Goal: Check status: Check status

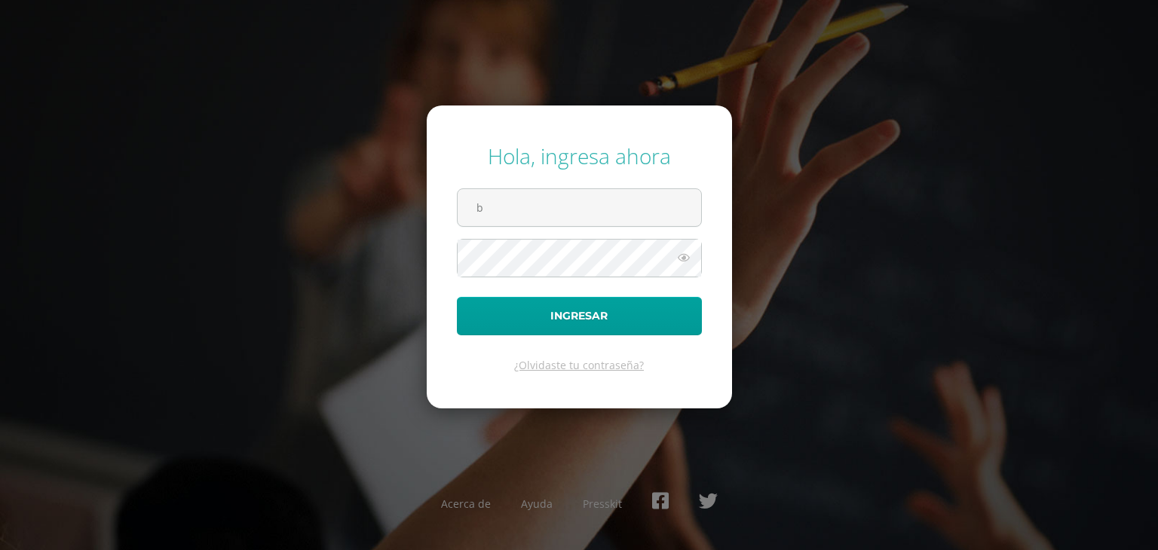
type input "[EMAIL_ADDRESS][DOMAIN_NAME]"
click at [457, 297] on button "Ingresar" at bounding box center [579, 316] width 245 height 38
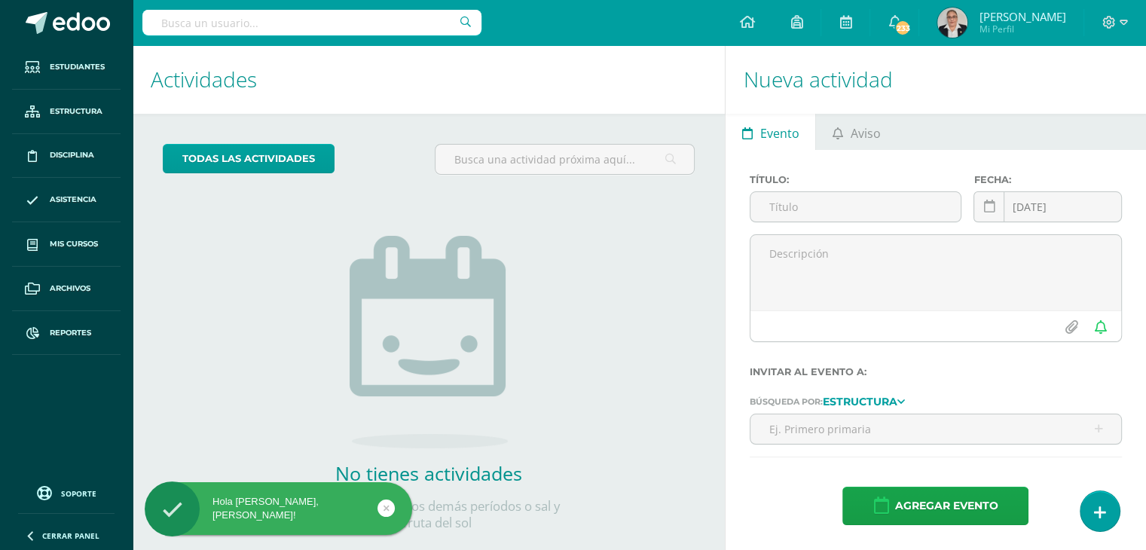
click at [296, 20] on input "text" at bounding box center [311, 23] width 339 height 26
type input "[PERSON_NAME]"
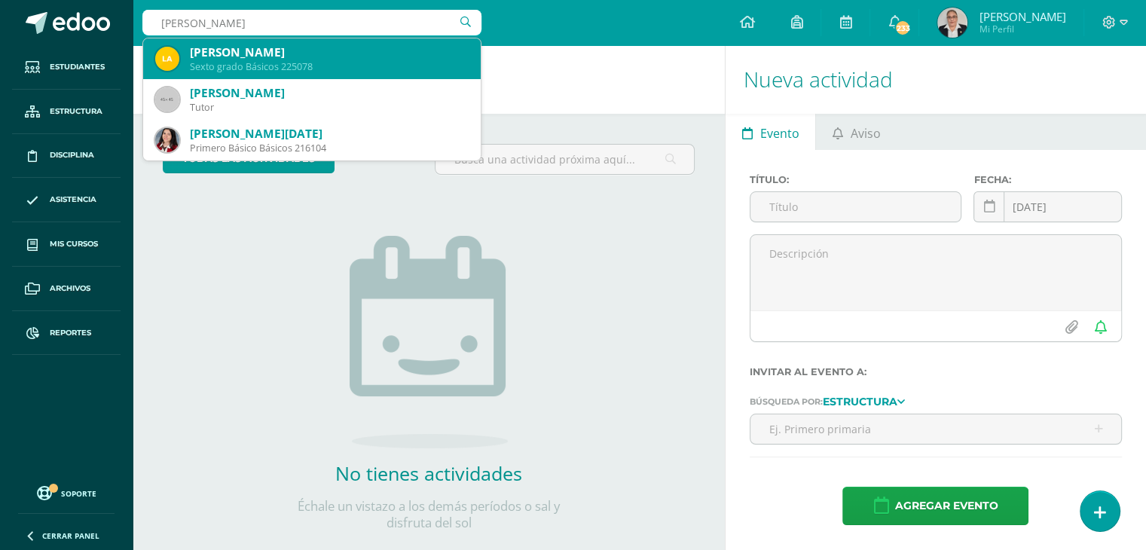
click at [235, 56] on div "[PERSON_NAME]" at bounding box center [329, 52] width 279 height 16
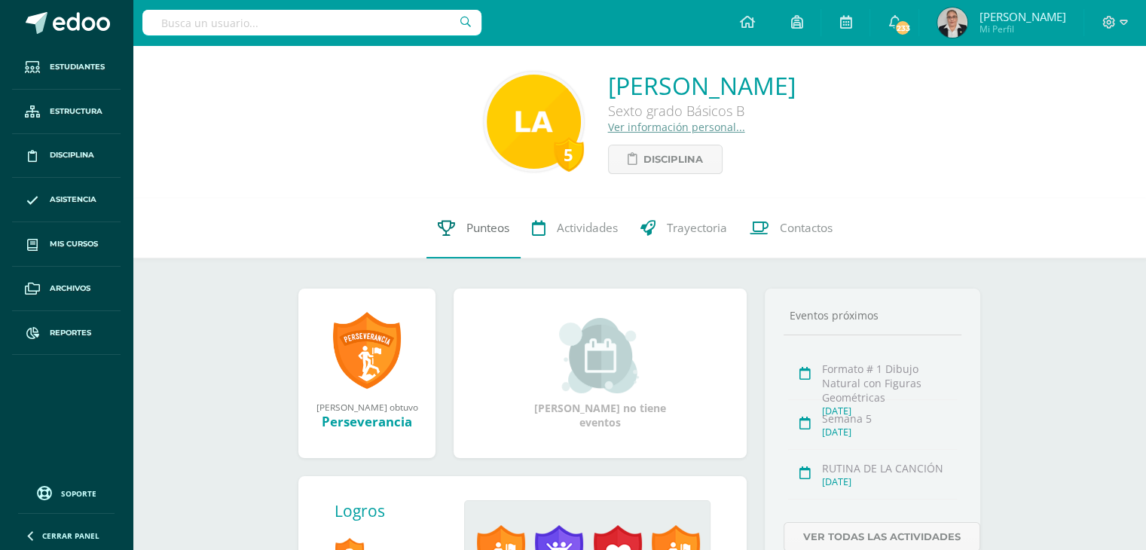
click at [497, 228] on span "Punteos" at bounding box center [488, 228] width 43 height 16
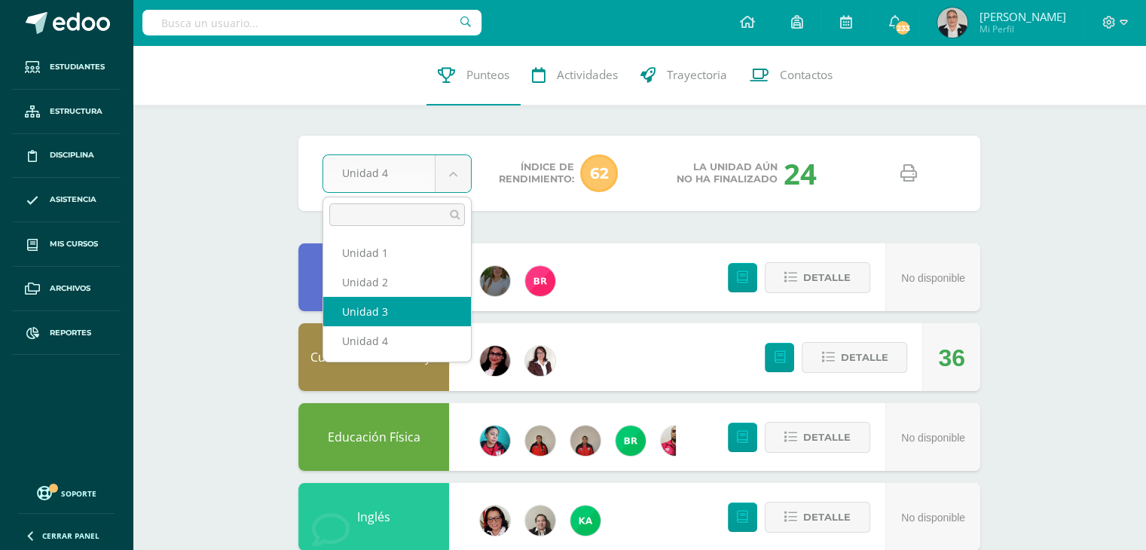
select select "Unidad 3"
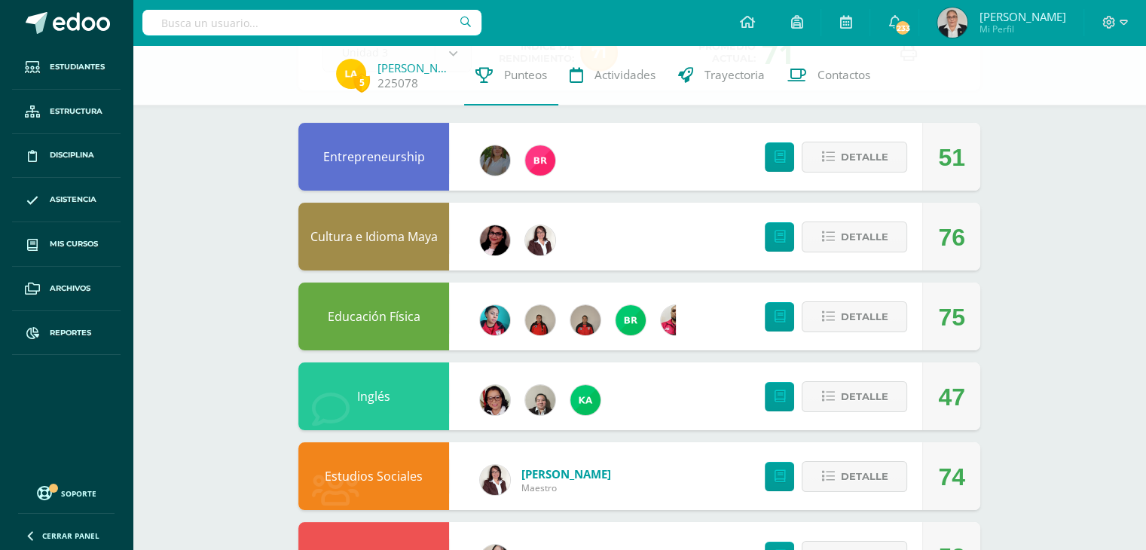
scroll to position [79, 0]
